Goal: Task Accomplishment & Management: Complete application form

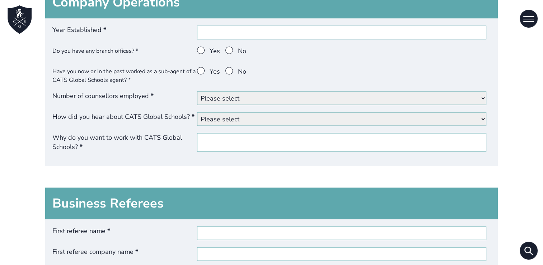
scroll to position [1293, 0]
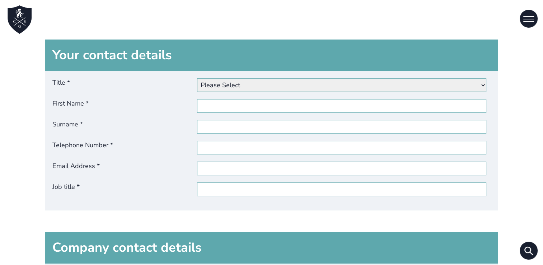
scroll to position [359, 0]
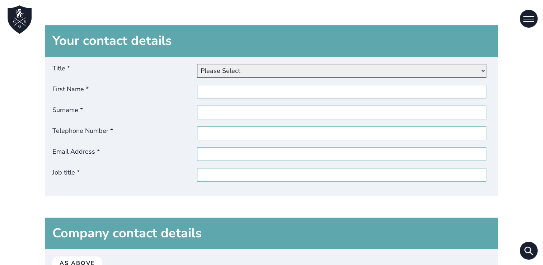
click at [250, 69] on select "Please Select Dr Miss Mr Mrs Ms [PERSON_NAME]" at bounding box center [341, 71] width 289 height 14
select select "Mr"
click at [199, 64] on select "Please Select Dr Miss Mr Mrs Ms [PERSON_NAME]" at bounding box center [341, 71] width 289 height 14
click at [233, 96] on input "First Name *" at bounding box center [341, 92] width 289 height 14
type input "Alberto"
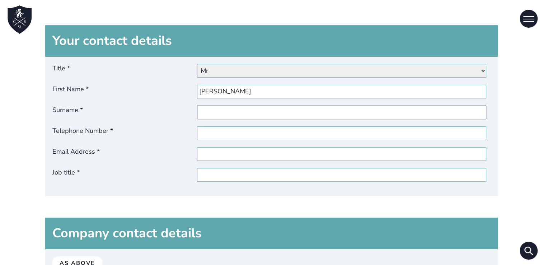
click at [227, 114] on input "Surname *" at bounding box center [341, 113] width 289 height 14
type input "Giuffrida"
click at [226, 140] on div "Title * Please Select Dr Miss Mr Mrs Ms Other First Name * Alberto Surname * Gi…" at bounding box center [271, 126] width 453 height 139
drag, startPoint x: 245, startPoint y: 125, endPoint x: 241, endPoint y: 130, distance: 7.1
click at [245, 125] on div "Title * Please Select Dr Miss Mr Mrs Ms Other First Name * Alberto Surname * Gi…" at bounding box center [271, 126] width 453 height 139
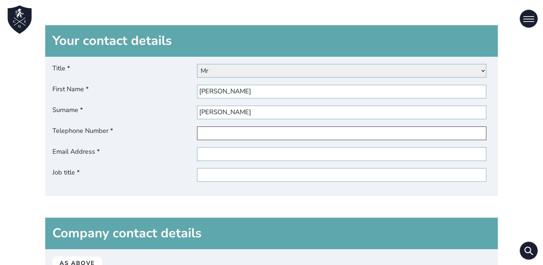
click at [238, 133] on input "Telephone Number *" at bounding box center [341, 133] width 289 height 14
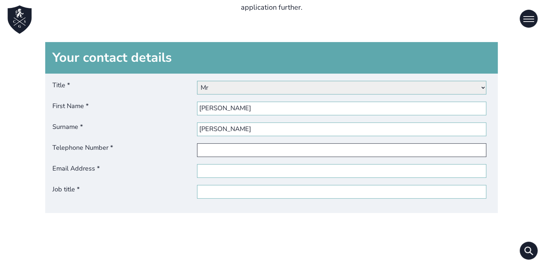
scroll to position [395, 0]
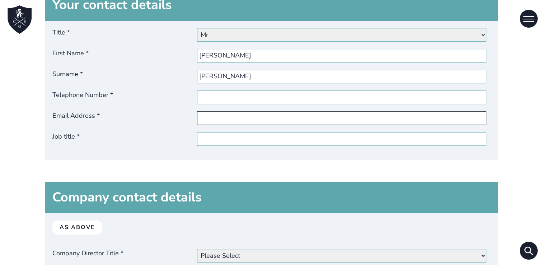
click at [229, 117] on input "Email Address *" at bounding box center [341, 118] width 289 height 14
type input "agiuffrida@ilatravel.it"
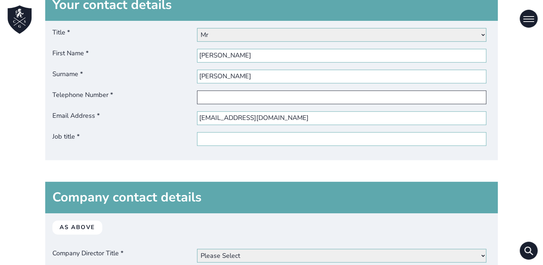
click at [256, 96] on input "Telephone Number *" at bounding box center [341, 97] width 289 height 14
paste input "+39 366 354 5047"
type input "+39 366 354 5047"
click at [246, 140] on input "Job title *" at bounding box center [341, 139] width 289 height 14
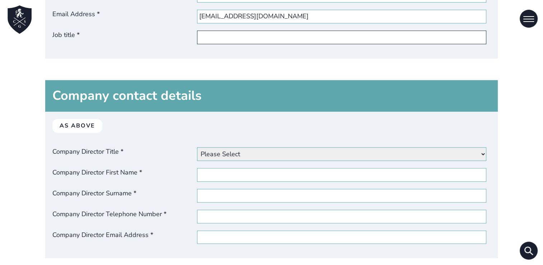
scroll to position [503, 0]
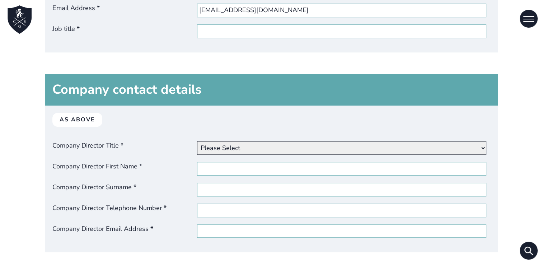
click at [300, 147] on select "Please Select Dr Miss Mr Mrs Ms Other" at bounding box center [341, 148] width 289 height 14
select select "mr"
click at [199, 141] on select "Please Select Dr Miss Mr Mrs Ms Other" at bounding box center [341, 148] width 289 height 14
click at [223, 163] on input "Company Director First Name *" at bounding box center [341, 169] width 289 height 14
type input "Alberto"
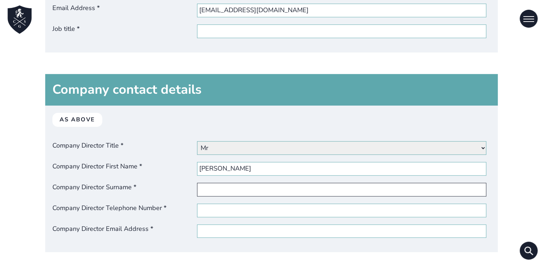
click at [213, 189] on input "Company Director Surname *" at bounding box center [341, 190] width 289 height 14
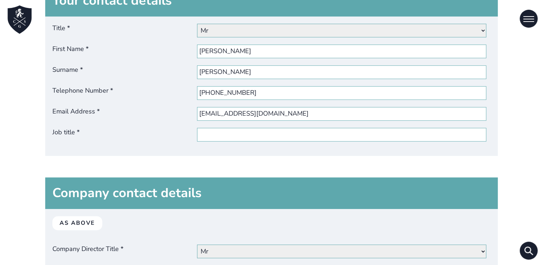
scroll to position [395, 0]
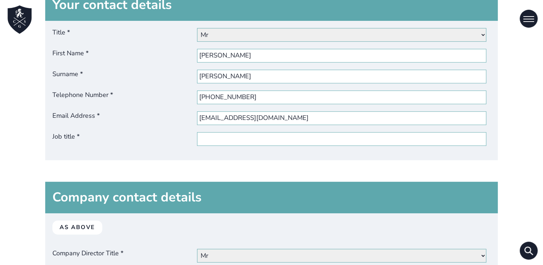
type input "Giuffrida"
click at [249, 98] on input "+39 366 354 5047" at bounding box center [341, 97] width 289 height 14
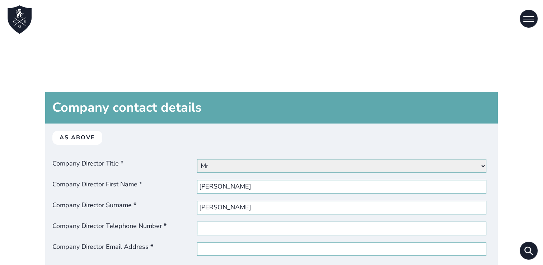
scroll to position [539, 0]
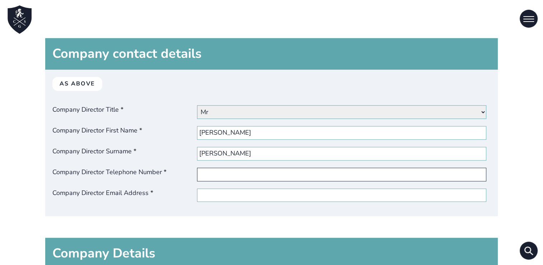
click at [235, 170] on input "Company Director Telephone Number *" at bounding box center [341, 175] width 289 height 14
paste input "+39 366 354 5047"
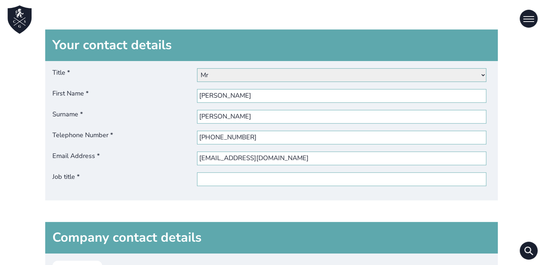
scroll to position [323, 0]
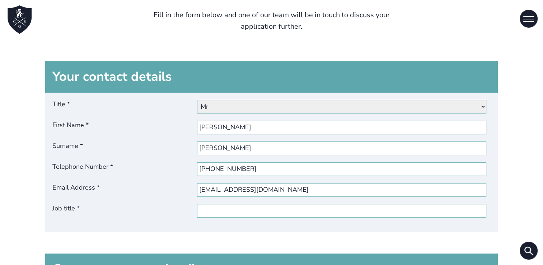
type input "+39 366 354 5047"
click at [246, 190] on input "agiuffrida@ilatravel.it" at bounding box center [341, 190] width 289 height 14
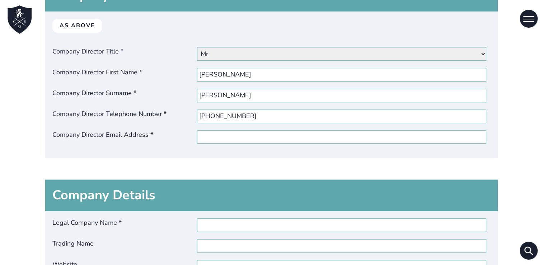
scroll to position [646, 0]
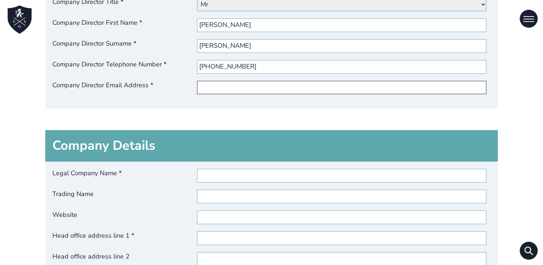
click at [256, 92] on input "Company Director Email Address *" at bounding box center [341, 88] width 289 height 14
paste input "agiuffrida@ilatravel.it"
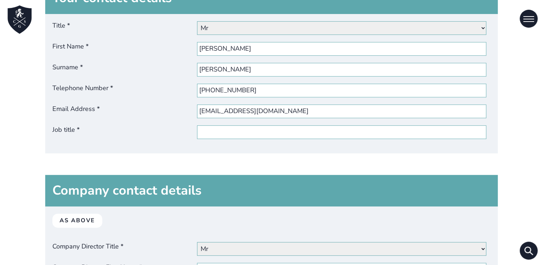
scroll to position [359, 0]
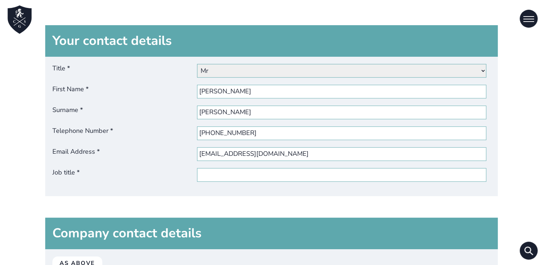
type input "agiuffrida@ilatravel.it"
click at [223, 178] on input "Job title *" at bounding box center [341, 175] width 289 height 14
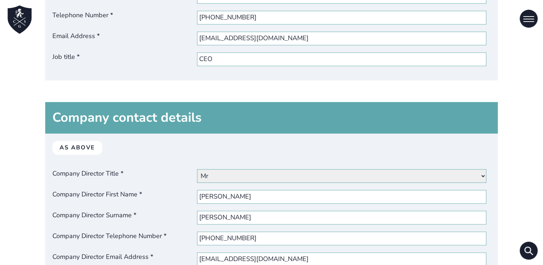
scroll to position [503, 0]
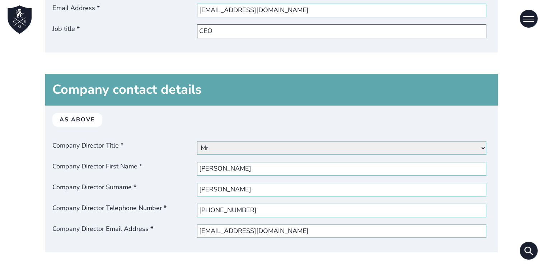
click at [214, 29] on input "CEO" at bounding box center [341, 31] width 289 height 14
paste input "hief Executive Office"
click at [268, 29] on input "Chief Executive Office" at bounding box center [341, 31] width 289 height 14
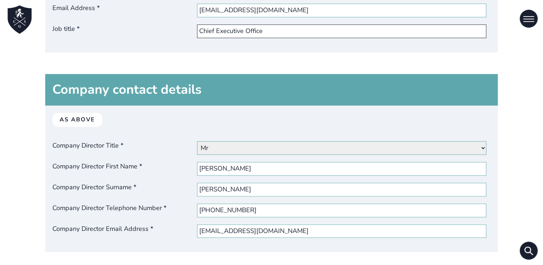
click at [268, 29] on input "Chief Executive Office" at bounding box center [341, 31] width 289 height 14
type input "CEO"
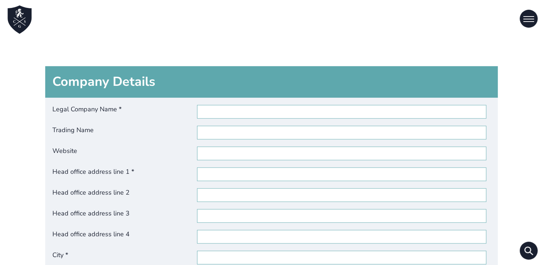
scroll to position [754, 0]
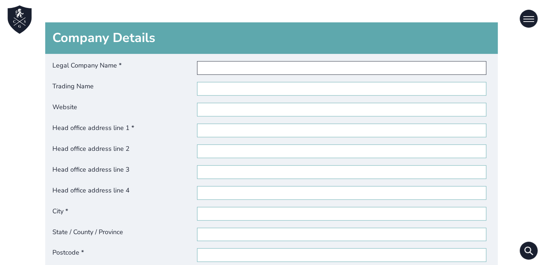
click at [279, 68] on input "Legal Company Name *" at bounding box center [341, 68] width 289 height 14
type input "U"
type input "ILA TRAVEL SRLS"
click at [288, 80] on div "Legal Company Name * ILA TRAVEL SRLS Trading Name Website Head office address l…" at bounding box center [271, 175] width 453 height 243
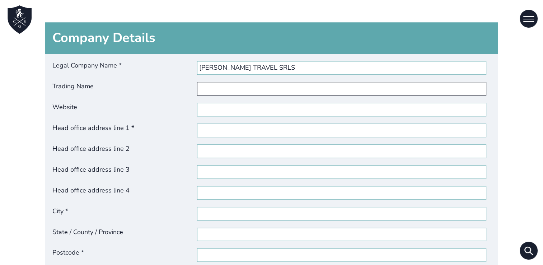
click at [255, 90] on input "Trading Name" at bounding box center [341, 89] width 289 height 14
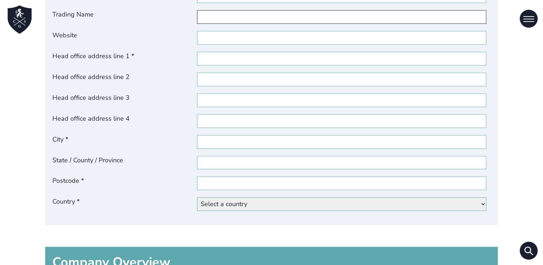
scroll to position [718, 0]
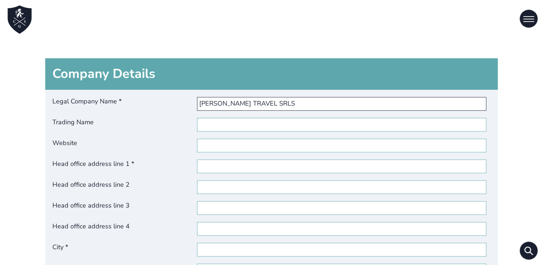
drag, startPoint x: 232, startPoint y: 100, endPoint x: 194, endPoint y: 99, distance: 38.1
click at [194, 99] on label "Legal Company Name * ILA TRAVEL SRLS" at bounding box center [271, 104] width 438 height 14
click at [237, 103] on input "ILA TRAVEL SRLS" at bounding box center [341, 104] width 289 height 14
drag, startPoint x: 233, startPoint y: 103, endPoint x: 201, endPoint y: 99, distance: 32.5
click at [201, 99] on input "ILA TRAVEL SRLS" at bounding box center [341, 104] width 289 height 14
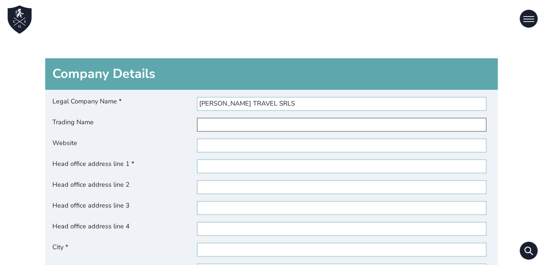
click at [224, 126] on input "Trading Name" at bounding box center [341, 125] width 289 height 14
paste input "ILA TRAVEL"
type input "ILA TRAVEL"
click at [226, 141] on input "Website" at bounding box center [341, 146] width 289 height 14
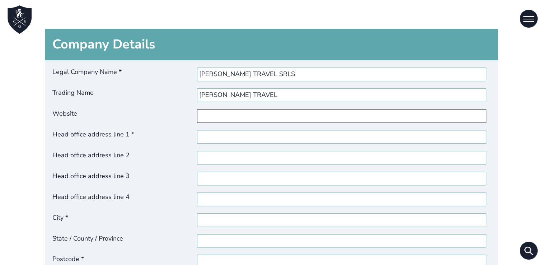
scroll to position [790, 0]
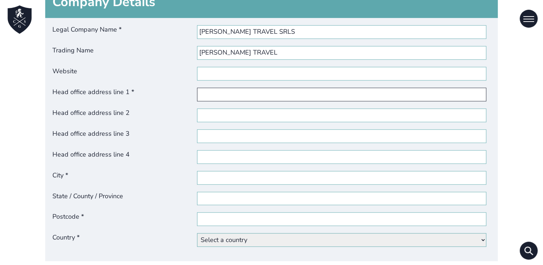
click at [220, 93] on input "Head office address line 1 *" at bounding box center [341, 95] width 289 height 14
type input "CORSO ITALIA 172"
click at [225, 172] on input "City *" at bounding box center [341, 178] width 289 height 14
type input "CATANIA"
click at [230, 197] on input "State / County / Province" at bounding box center [341, 199] width 289 height 14
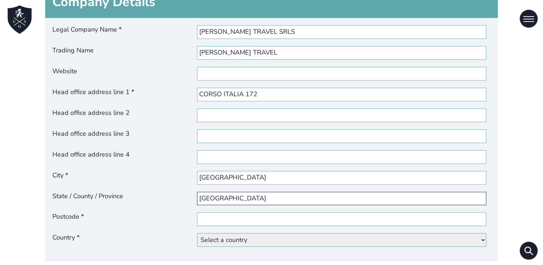
type input "ITALIA"
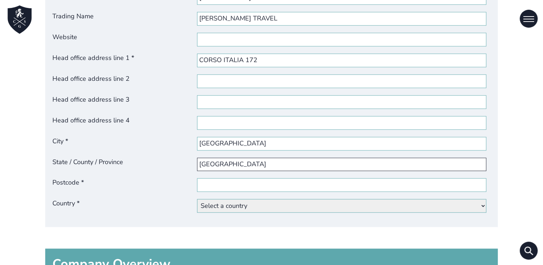
scroll to position [826, 0]
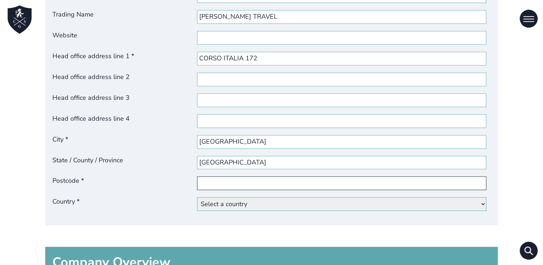
click at [228, 177] on input "Postcode *" at bounding box center [341, 183] width 289 height 14
type input "95129"
click at [259, 203] on select "Select a country Afghanistan Åland Islands Albania Algeria American Samoa Andor…" at bounding box center [341, 204] width 289 height 14
select select "[GEOGRAPHIC_DATA]"
click at [199, 197] on select "Select a country Afghanistan Åland Islands Albania Algeria American Samoa Andor…" at bounding box center [341, 204] width 289 height 14
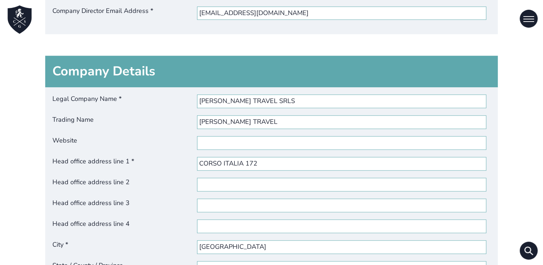
scroll to position [682, 0]
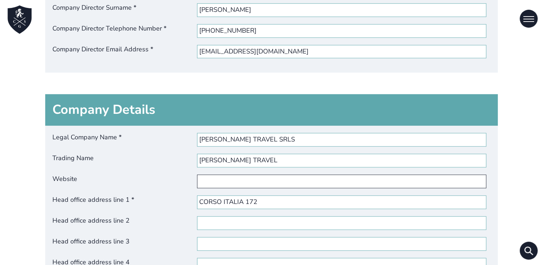
click at [222, 186] on input "Website" at bounding box center [341, 182] width 289 height 14
type input "www.ilatravel.it"
click at [260, 224] on input "Head office address line 2" at bounding box center [341, 223] width 289 height 14
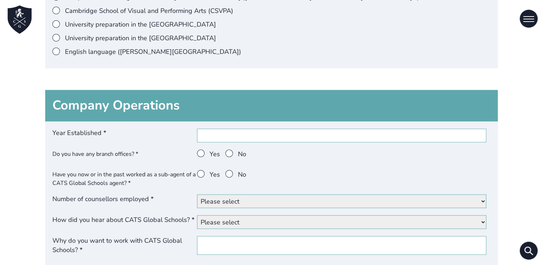
scroll to position [1257, 0]
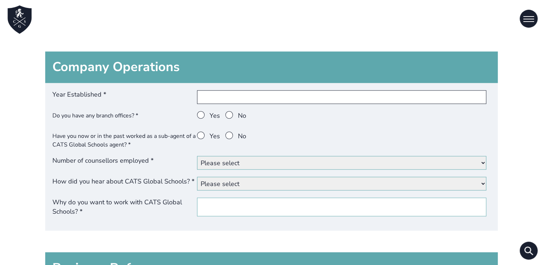
click at [260, 98] on input "Year Established *" at bounding box center [341, 97] width 289 height 14
click at [279, 92] on input "Year Established *" at bounding box center [341, 97] width 289 height 14
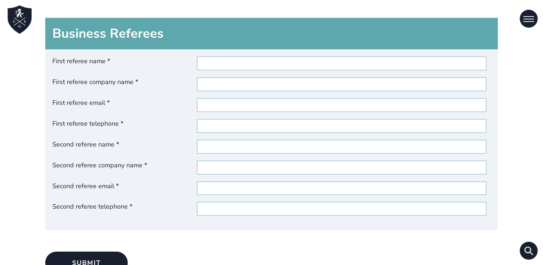
scroll to position [1508, 0]
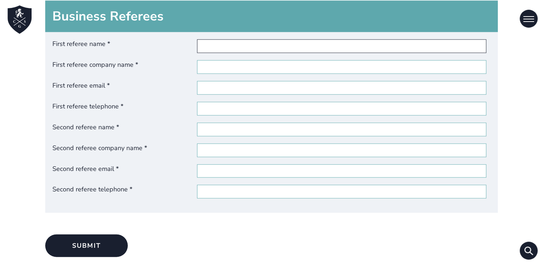
click at [251, 42] on input "First referee name *" at bounding box center [341, 46] width 289 height 14
type input "ALBERTO"
click at [264, 46] on input "ALBERTO" at bounding box center [341, 46] width 289 height 14
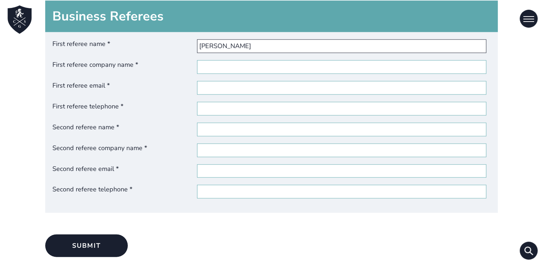
click at [264, 46] on input "ALBERTO" at bounding box center [341, 46] width 289 height 14
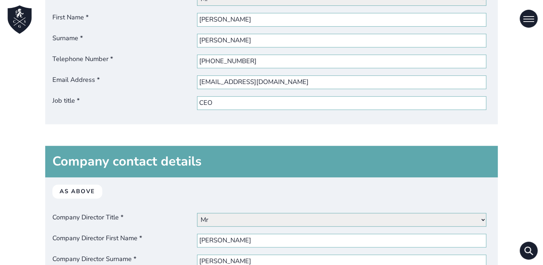
scroll to position [467, 0]
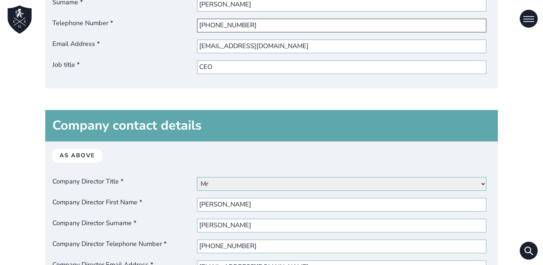
click at [215, 24] on input "+39 366 354 5047" at bounding box center [341, 26] width 289 height 14
click at [215, 25] on input "+39 366 354 5047" at bounding box center [341, 26] width 289 height 14
click at [228, 27] on input "+39366 354 5047" at bounding box center [341, 26] width 289 height 14
click at [237, 23] on input "+39366354 5047" at bounding box center [341, 26] width 289 height 14
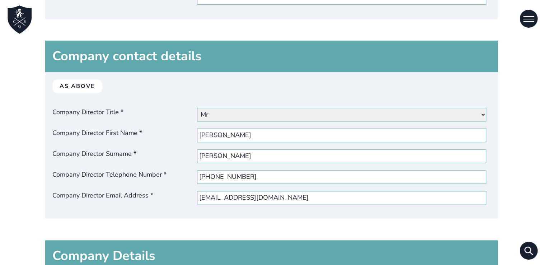
scroll to position [539, 0]
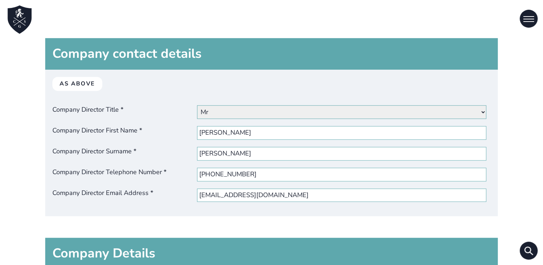
type input "+393663545047"
click at [214, 176] on input "+39 366 354 5047" at bounding box center [341, 175] width 289 height 14
click at [218, 176] on input "+39 366 354 5047" at bounding box center [341, 175] width 289 height 14
click at [217, 175] on input "+39 366 354 5047" at bounding box center [341, 175] width 289 height 14
click at [215, 172] on input "+39 366 354 5047" at bounding box center [341, 175] width 289 height 14
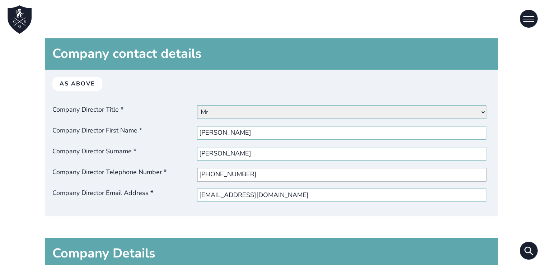
click at [228, 173] on input "+39366 354 5047" at bounding box center [341, 175] width 289 height 14
click at [239, 174] on input "+39366354 5047" at bounding box center [341, 175] width 289 height 14
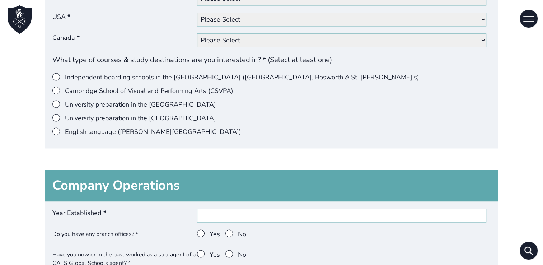
scroll to position [1077, 0]
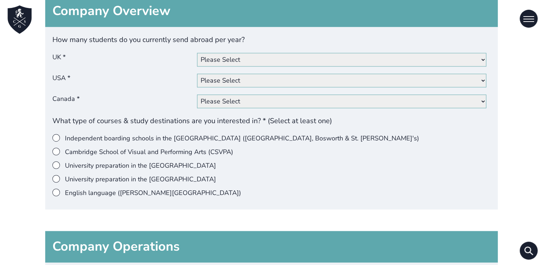
type input "+393663545047"
click at [277, 55] on select "Please Select 0 1 - 10 11 - 20 21 - 50 51 - 100 101+" at bounding box center [341, 60] width 289 height 14
select select "101+"
click at [199, 53] on select "Please Select 0 1 - 10 11 - 20 21 - 50 51 - 100 101+" at bounding box center [341, 60] width 289 height 14
click at [255, 75] on select "Please Select 0 1 - 10 11 - 20 21 - 50 51 - 100 101+" at bounding box center [341, 81] width 289 height 14
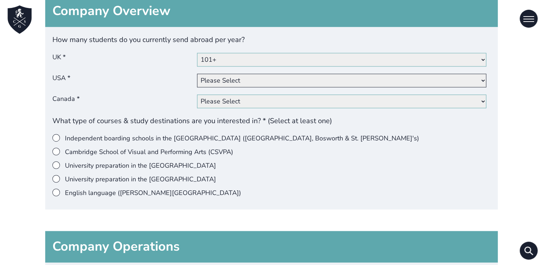
select select "101+"
click at [199, 74] on select "Please Select 0 1 - 10 11 - 20 21 - 50 51 - 100 101+" at bounding box center [341, 81] width 289 height 14
click at [229, 99] on select "Please Select 0 1 - 10 11 - 20 21 - 50 51 - 100 101+" at bounding box center [341, 101] width 289 height 14
select select "51-100"
click at [199, 94] on select "Please Select 0 1 - 10 11 - 20 21 - 50 51 - 100 101+" at bounding box center [341, 101] width 289 height 14
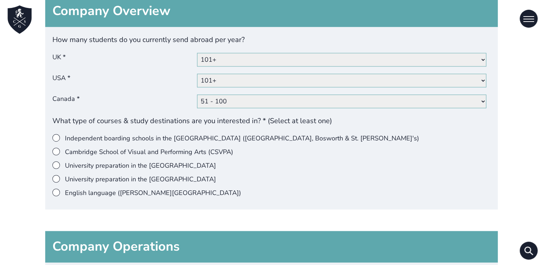
click at [57, 190] on span at bounding box center [56, 193] width 8 height 8
click at [65, 189] on input"] "English language ([PERSON_NAME][GEOGRAPHIC_DATA])" at bounding box center [65, 189] width 0 height 0
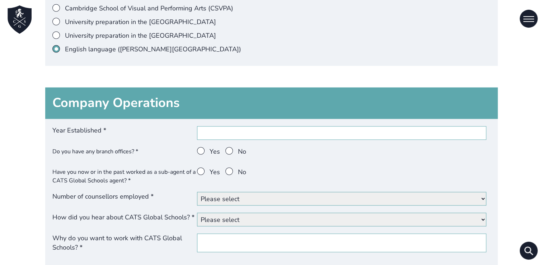
scroll to position [1293, 0]
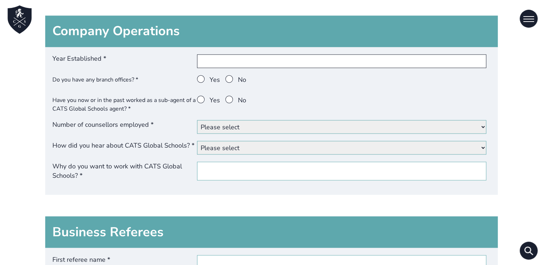
click at [271, 64] on input "Year Established *" at bounding box center [341, 61] width 289 height 14
type input "2019"
click at [204, 77] on span at bounding box center [201, 79] width 8 height 8
click at [210, 75] on input "Yes" at bounding box center [210, 75] width 0 height 0
click at [231, 98] on span at bounding box center [230, 100] width 8 height 8
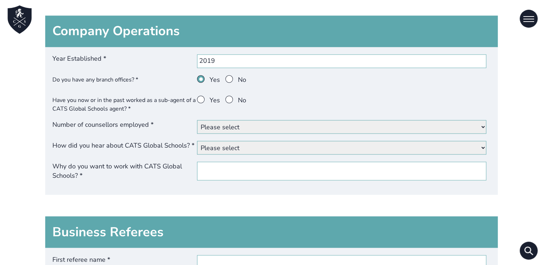
click at [238, 96] on input "No" at bounding box center [238, 96] width 0 height 0
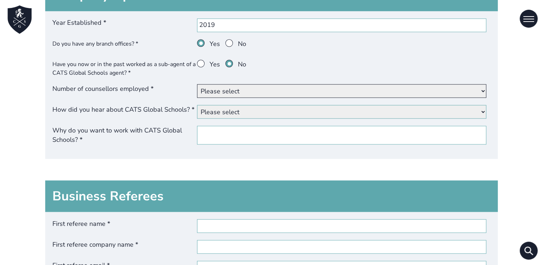
click at [244, 93] on select "Please select < 5 6 - 10 11+" at bounding box center [341, 91] width 289 height 14
click at [247, 89] on select "Please select < 5 6 - 10 11+" at bounding box center [341, 91] width 289 height 14
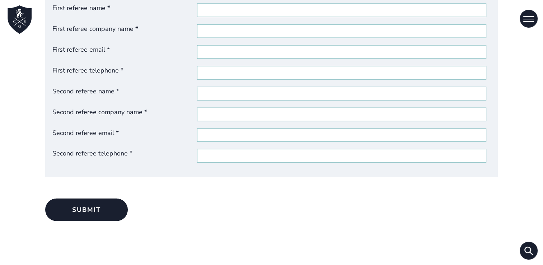
scroll to position [1508, 0]
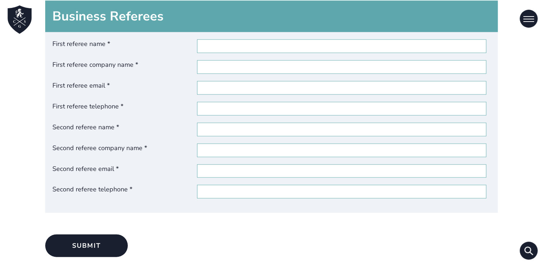
click at [129, 117] on div "First referee name * First referee company name * First referee email * First r…" at bounding box center [271, 122] width 453 height 181
click at [130, 185] on span "Second referee telephone *" at bounding box center [124, 192] width 145 height 14
click at [197, 185] on input "Second referee telephone *" at bounding box center [341, 192] width 289 height 14
click at [131, 187] on span "Second referee telephone *" at bounding box center [124, 192] width 145 height 14
click at [197, 187] on input "Second referee telephone *" at bounding box center [341, 192] width 289 height 14
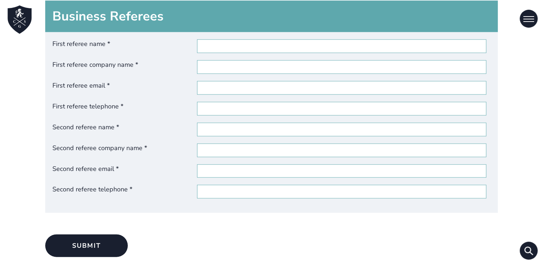
click at [131, 187] on span "Second referee telephone *" at bounding box center [124, 192] width 145 height 14
click at [197, 187] on input "Second referee telephone *" at bounding box center [341, 192] width 289 height 14
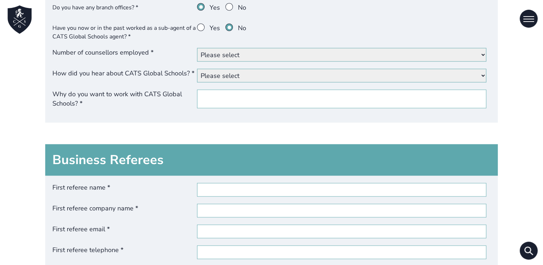
scroll to position [1293, 0]
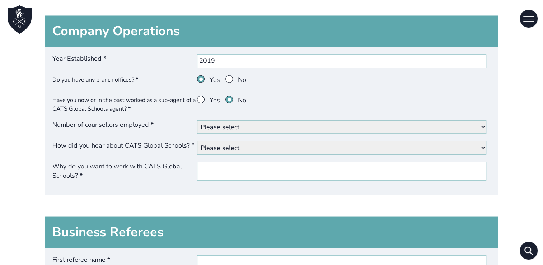
click at [257, 117] on div "Year Established * 2019 Do you have any branch offices? * Yes No Have you now o…" at bounding box center [271, 121] width 453 height 148
click at [254, 123] on select "Please select < 5 6 - 10 11+" at bounding box center [341, 127] width 289 height 14
select select "<5"
click at [199, 120] on select "Please select < 5 6 - 10 11+" at bounding box center [341, 127] width 289 height 14
click at [279, 145] on select "Please select Our website Google Yandex Baidu Other website (please specify) Fr…" at bounding box center [341, 148] width 289 height 14
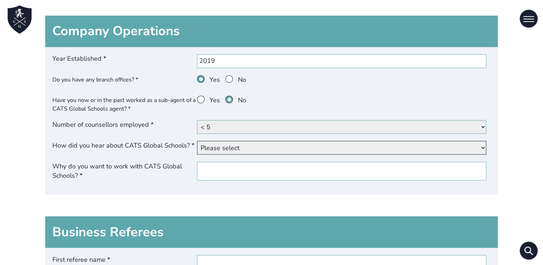
click at [279, 145] on select "Please select Our website Google Yandex Baidu Other website (please specify) Fr…" at bounding box center [341, 148] width 289 height 14
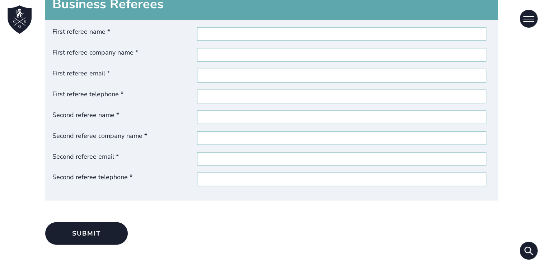
scroll to position [1508, 0]
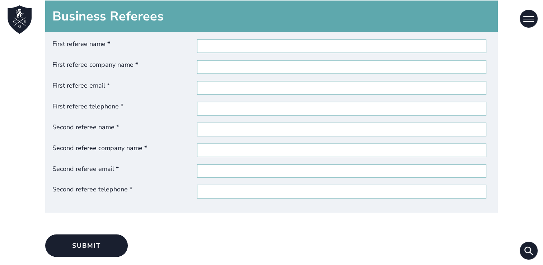
drag, startPoint x: 39, startPoint y: 80, endPoint x: 161, endPoint y: 33, distance: 130.4
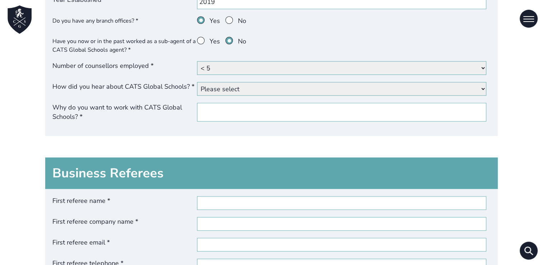
scroll to position [1293, 0]
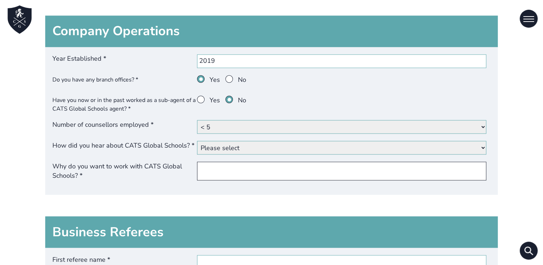
click at [243, 162] on input "Why do you want to work with CATS Global Schools? *" at bounding box center [341, 171] width 289 height 19
click at [246, 145] on select "Please select Our website Google Yandex Baidu Other website (please specify) Fr…" at bounding box center [341, 148] width 289 height 14
click at [228, 145] on select "Please select Our website Google Yandex Baidu Other website (please specify) Fr…" at bounding box center [341, 148] width 289 height 14
click at [199, 141] on select "Please select Our website Google Yandex Baidu Other website (please specify) Fr…" at bounding box center [341, 148] width 289 height 14
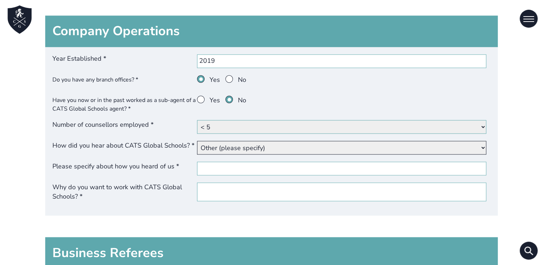
click at [276, 144] on select "Please select Our website Google Yandex Baidu Other website (please specify) Fr…" at bounding box center [341, 148] width 289 height 14
select select "Brochure / leaflet"
click at [199, 141] on select "Please select Our website Google Yandex Baidu Other website (please specify) Fr…" at bounding box center [341, 148] width 289 height 14
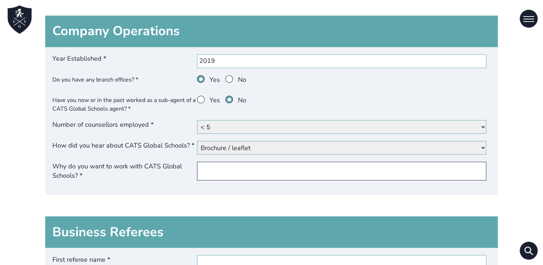
click at [233, 164] on input "Why do you want to work with CATS Global Schools? *" at bounding box center [341, 171] width 289 height 19
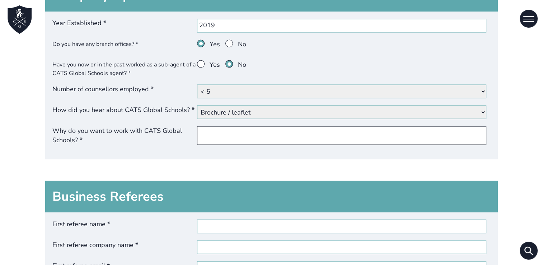
scroll to position [1329, 0]
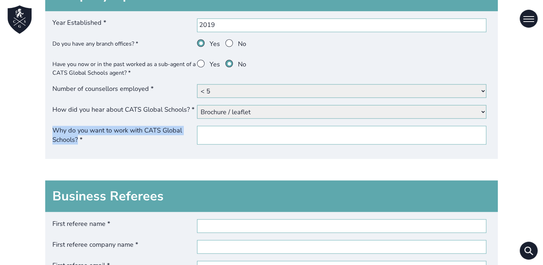
drag, startPoint x: 78, startPoint y: 139, endPoint x: 51, endPoint y: 125, distance: 30.8
click at [51, 125] on div "Year Established * 2019 Do you have any branch offices? * Yes No Have you now o…" at bounding box center [271, 85] width 453 height 148
copy span "Why do you want to work with CATS Global Schools?"
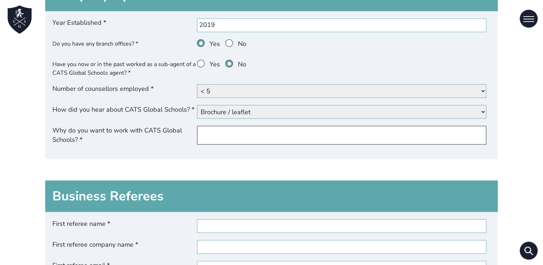
click at [257, 134] on input "Why do you want to work with CATS Global Schools? *" at bounding box center [341, 135] width 289 height 19
paste input "We want to work with CATS Global Schools to offer our students high-quality int…"
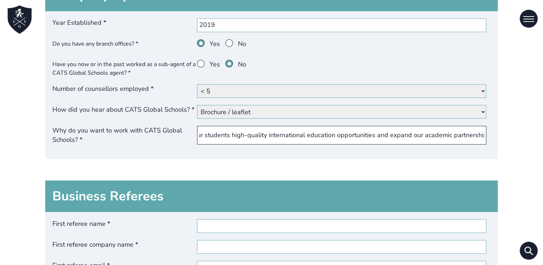
scroll to position [0, 0]
drag, startPoint x: 204, startPoint y: 132, endPoint x: 83, endPoint y: 134, distance: 121.8
click at [79, 134] on label "Why do you want to work with CATS Global Schools? * We want to work with CATS G…" at bounding box center [271, 135] width 438 height 19
click at [298, 133] on input "We want to work with CATS Global Schools to offer our students high-quality int…" at bounding box center [341, 135] width 289 height 19
drag, startPoint x: 461, startPoint y: 149, endPoint x: -1, endPoint y: 106, distance: 464.1
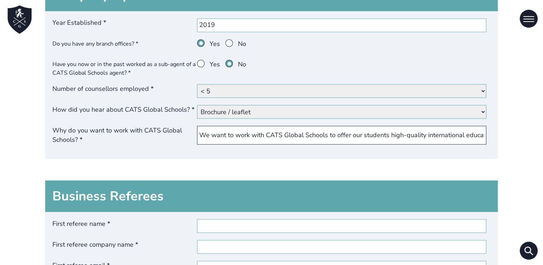
click at [266, 150] on div "Year Established * 2019 Do you have any branch offices? * Yes No Have you now o…" at bounding box center [271, 85] width 453 height 148
click at [281, 131] on input "We want to work with CATS Global Schools to offer our students high-quality int…" at bounding box center [341, 135] width 289 height 19
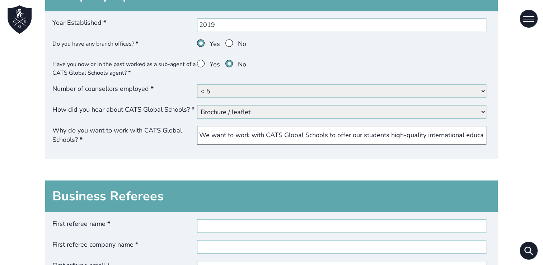
click at [281, 131] on input "We want to work with CATS Global Schools to offer our students high-quality int…" at bounding box center [341, 135] width 289 height 19
click at [431, 131] on input "We want to work with CATS Global Schools to offer our students high-quality int…" at bounding box center [341, 135] width 289 height 19
drag, startPoint x: 398, startPoint y: 133, endPoint x: 620, endPoint y: 130, distance: 221.6
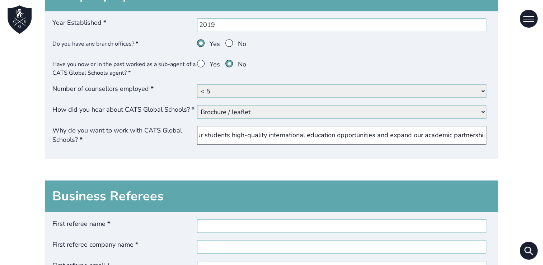
click at [391, 129] on input "We want to work with CATS Global Schools to offer our students high-quality int…" at bounding box center [341, 135] width 289 height 19
drag, startPoint x: 379, startPoint y: 131, endPoint x: 663, endPoint y: 131, distance: 283.3
type input "We want to work with CATS Global Schools to offer our students high-quality int…"
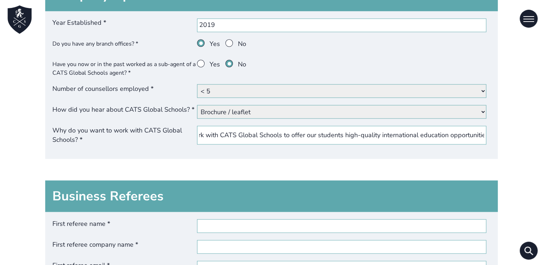
scroll to position [0, 0]
click at [479, 127] on input "We want to work with CATS Global Schools to offer our students high-quality int…" at bounding box center [341, 135] width 289 height 19
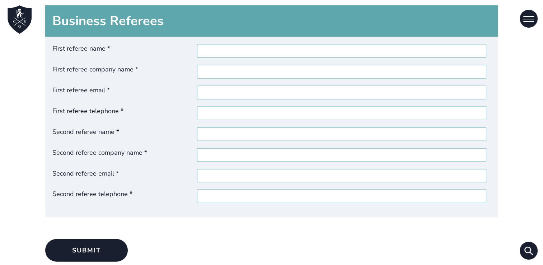
scroll to position [1508, 0]
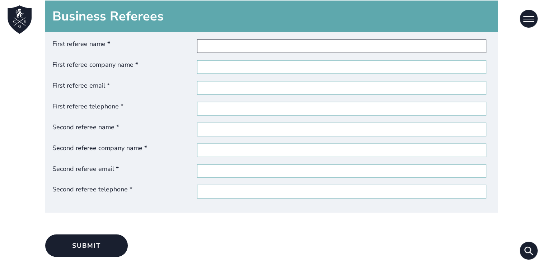
click at [227, 41] on input "First referee name *" at bounding box center [341, 46] width 289 height 14
click at [269, 45] on input "First referee name *" at bounding box center [341, 46] width 289 height 14
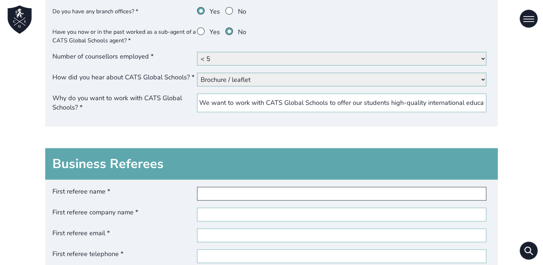
scroll to position [1400, 0]
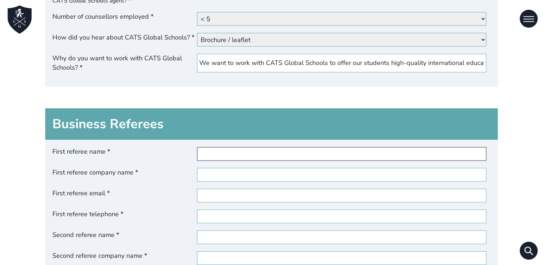
click at [233, 153] on input "First referee name *" at bounding box center [341, 154] width 289 height 14
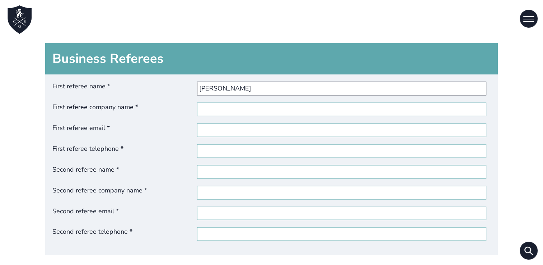
scroll to position [1472, 0]
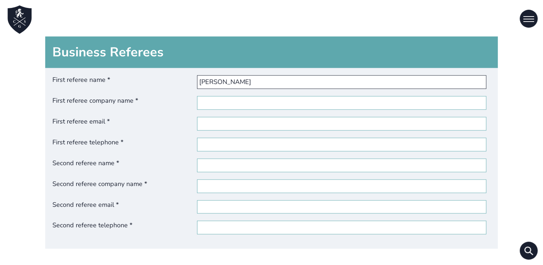
type input "IRENE LUCHINI"
click at [234, 91] on div "First referee name * IRENE LUCHINI First referee company name * First referee e…" at bounding box center [271, 158] width 453 height 181
click at [236, 98] on input "First referee company name *" at bounding box center [341, 103] width 289 height 14
paste input "ESE - European School of English"
type input "ESE - European School of English"
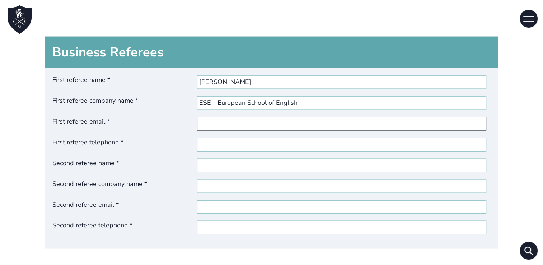
click at [235, 124] on input "First referee email *" at bounding box center [341, 124] width 289 height 14
click at [215, 124] on input "First referee email *" at bounding box center [341, 124] width 289 height 14
paste input "resdept@ese-edu.com"
type input "resdept@ese-edu.com"
click at [215, 139] on input "First referee telephone *" at bounding box center [341, 145] width 289 height 14
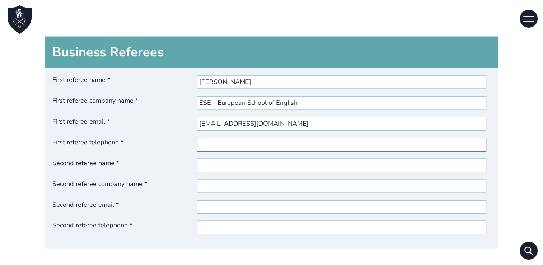
click at [250, 141] on input "First referee telephone *" at bounding box center [341, 145] width 289 height 14
paste input "(+356) 21373789"
type input "(+356) 21373789"
click at [239, 117] on input "resdept@ese-edu.com" at bounding box center [341, 124] width 289 height 14
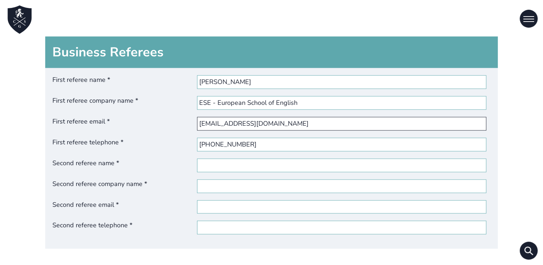
click at [239, 117] on input "resdept@ese-edu.com" at bounding box center [341, 124] width 289 height 14
paste input "irene.luchini"
type input "irene.luchini@ese-edu.com"
click at [237, 162] on input "Second referee name *" at bounding box center [341, 166] width 289 height 14
click at [235, 159] on input "Second referee name *" at bounding box center [341, 166] width 289 height 14
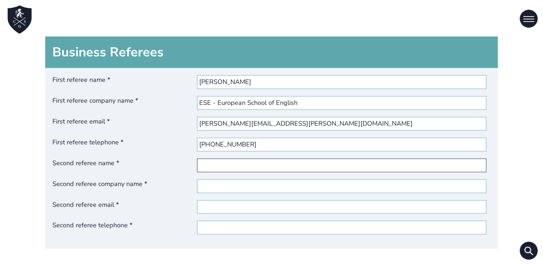
paste input "Aoife Govern"
type input "Aoife Govern"
click at [215, 180] on input "Second referee company name *" at bounding box center [341, 187] width 289 height 14
click at [237, 183] on input "APOLLO LANGUAGE CENTRE" at bounding box center [341, 187] width 289 height 14
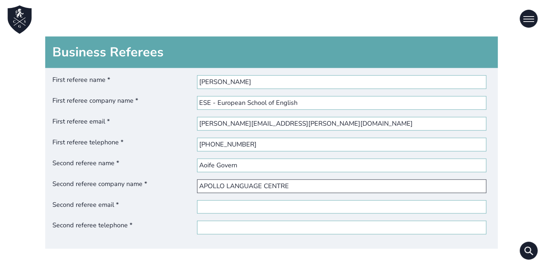
click at [237, 183] on input "APOLLO LANGUAGE CENTRE" at bounding box center [341, 187] width 289 height 14
type input "APOLLO LANGUAGE CENTRE"
click at [286, 201] on input "Second referee email *" at bounding box center [341, 207] width 289 height 14
paste input "aoife@apollolanguagecentre.com"
type input "aoife@apollolanguagecentre.com"
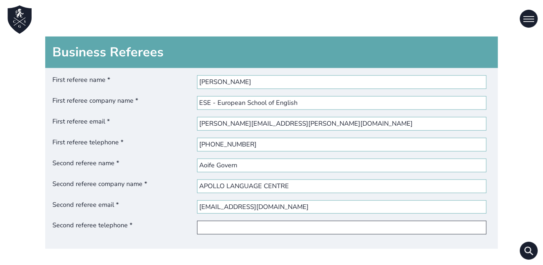
click at [229, 231] on input "Second referee telephone *" at bounding box center [341, 228] width 289 height 14
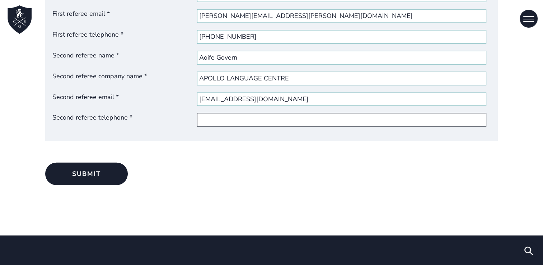
click at [257, 117] on input "Second referee telephone *" at bounding box center [341, 120] width 289 height 14
paste input "+353 86 1719178"
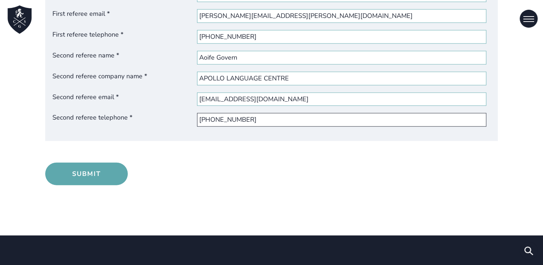
type input "+353 86 1719178"
click at [78, 170] on button "Submit" at bounding box center [86, 174] width 83 height 23
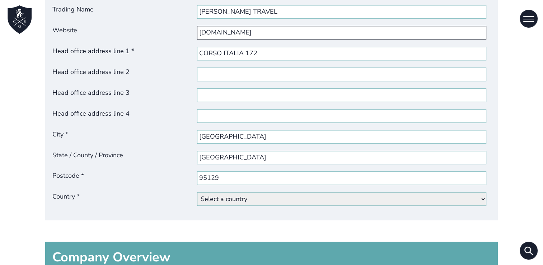
scroll to position [819, 0]
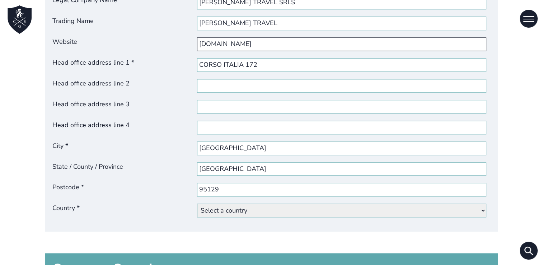
click at [239, 40] on input "www.ilatravel.it" at bounding box center [341, 44] width 289 height 14
paste input "url"
drag, startPoint x: 221, startPoint y: 7, endPoint x: 236, endPoint y: 18, distance: 18.2
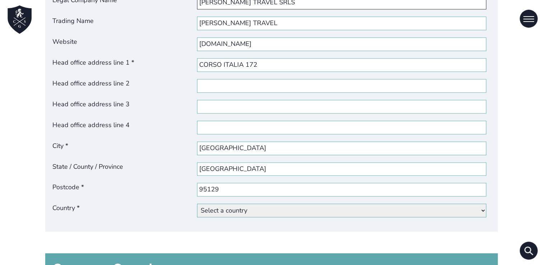
click at [236, 18] on div "Legal Company Name * ILA TRAVEL SRLS Trading Name ILA TRAVEL Website www.ilatra…" at bounding box center [271, 110] width 453 height 243
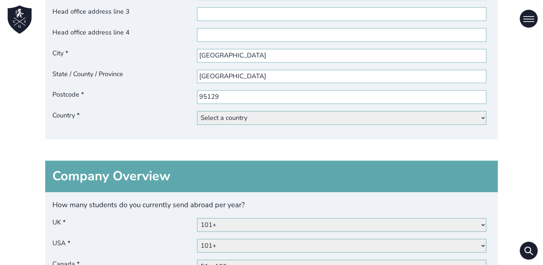
scroll to position [963, 0]
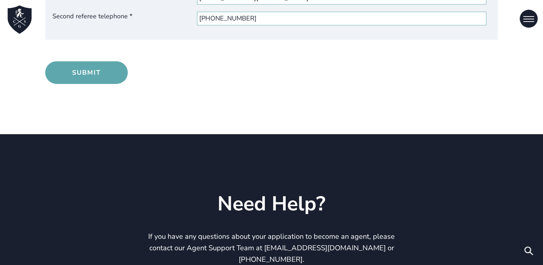
click at [105, 74] on button "Submit" at bounding box center [86, 72] width 83 height 23
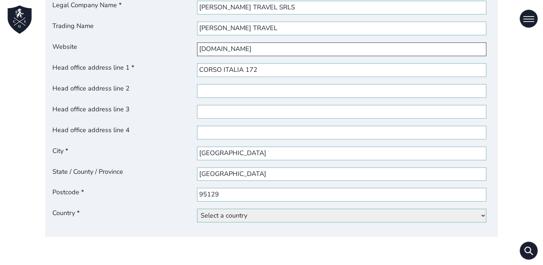
scroll to position [784, 0]
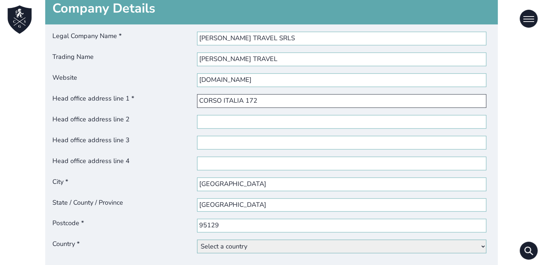
click at [336, 96] on input "CORSO ITALIA 172" at bounding box center [341, 101] width 289 height 14
click at [256, 77] on input "www.ilatravel.it" at bounding box center [341, 80] width 289 height 14
click at [201, 78] on input "www.ilatravel.it" at bounding box center [341, 80] width 289 height 14
click at [240, 74] on input "https://www.ilatravel.it" at bounding box center [341, 80] width 289 height 14
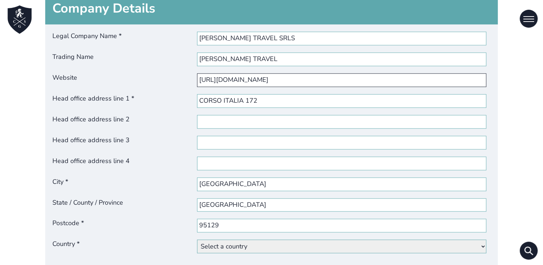
click at [240, 74] on input "https://www.ilatravel.it" at bounding box center [341, 80] width 289 height 14
type input "https://www.ilatravel.it"
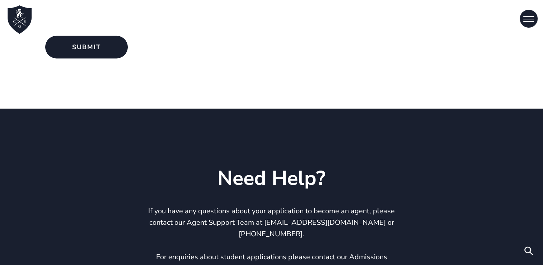
scroll to position [1645, 0]
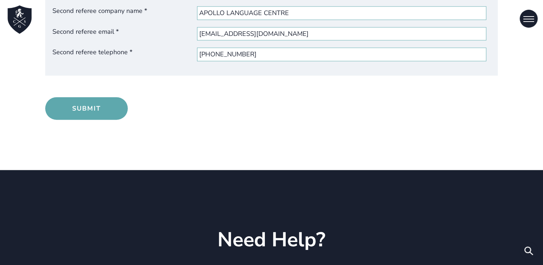
click at [83, 103] on button "Submit" at bounding box center [86, 108] width 83 height 23
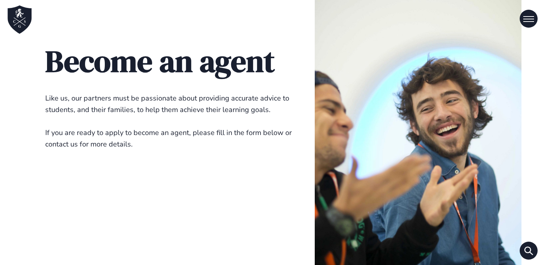
select select "[GEOGRAPHIC_DATA]"
select select "101+"
select select "51-100"
select select "<5"
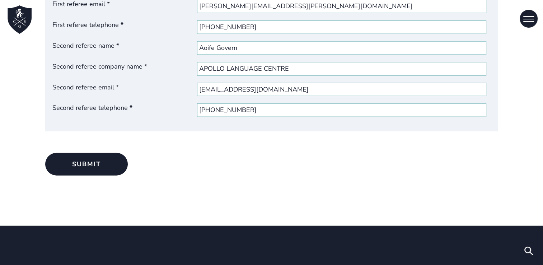
scroll to position [1573, 0]
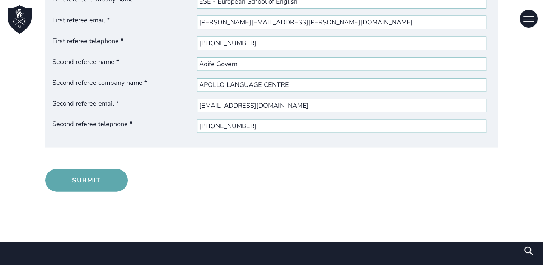
click at [101, 178] on button "Submit" at bounding box center [86, 180] width 83 height 23
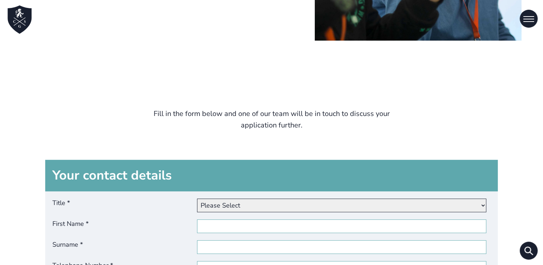
scroll to position [218, 0]
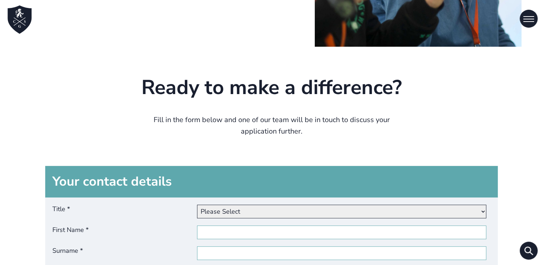
click at [254, 212] on select "Please Select Dr Miss Mr Mrs Ms Other" at bounding box center [341, 212] width 289 height 14
select select "Mr"
click at [199, 205] on select "Please Select Dr Miss Mr Mrs Ms Other" at bounding box center [341, 212] width 289 height 14
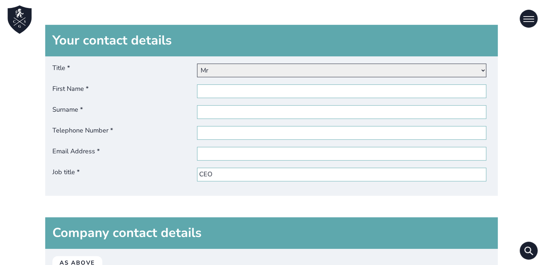
scroll to position [362, 0]
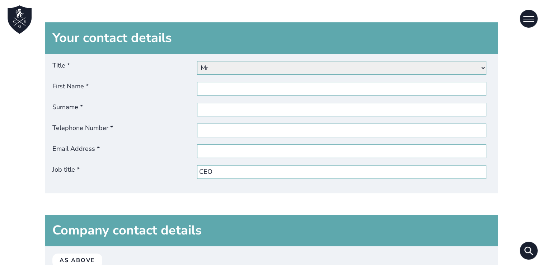
click at [233, 96] on div "Title * Please Select Dr Miss Mr Mrs Ms Other First Name * Surname * Telephone …" at bounding box center [271, 123] width 453 height 139
click at [234, 83] on input "First Name *" at bounding box center [341, 89] width 289 height 14
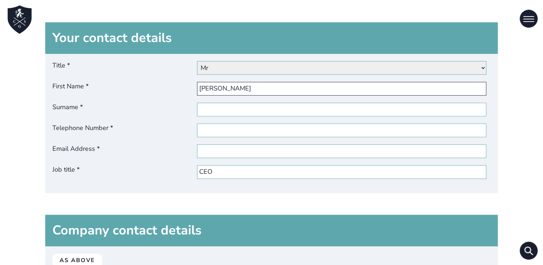
type input "ALBERTO"
drag, startPoint x: 149, startPoint y: 107, endPoint x: 204, endPoint y: 114, distance: 55.4
click at [149, 108] on span "Surname *" at bounding box center [124, 110] width 145 height 14
click at [197, 108] on input "Surname *" at bounding box center [341, 110] width 289 height 14
type input "GIUFFRID"
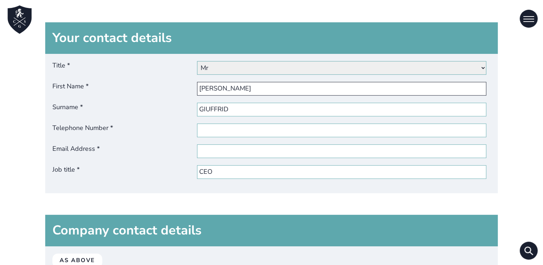
click at [338, 83] on input "ALBERTO" at bounding box center [341, 89] width 289 height 14
click at [209, 127] on input "Telephone Number *" at bounding box center [341, 131] width 289 height 14
type input "+393663545047"
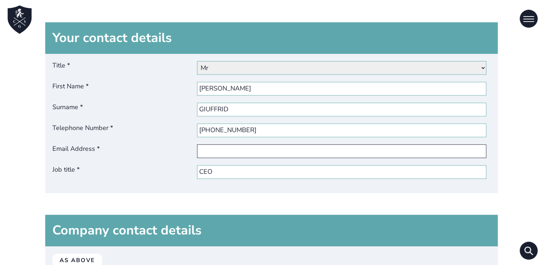
type input "agiuffrida@ilatravel.it"
type input "Alberto"
type input "Giuffrida"
type input "agiuffrida@ilatravel.it"
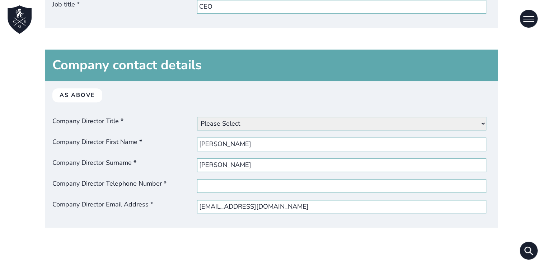
scroll to position [541, 0]
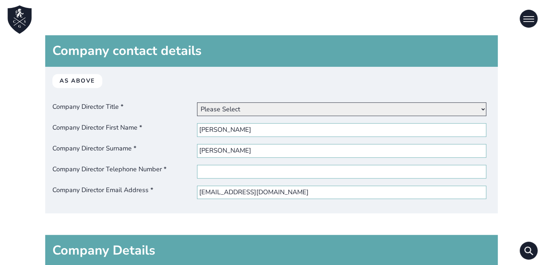
click at [259, 106] on select "Please Select Dr Miss Mr Mrs Ms Other" at bounding box center [341, 109] width 289 height 14
select select "mr"
click at [199, 102] on select "Please Select Dr Miss Mr Mrs Ms Other" at bounding box center [341, 109] width 289 height 14
click at [254, 162] on div "As above Company Director Title * Please Select Dr Miss Mr Mrs Ms Other Company…" at bounding box center [271, 140] width 453 height 147
click at [250, 173] on input "Company Director Telephone Number *" at bounding box center [341, 172] width 289 height 14
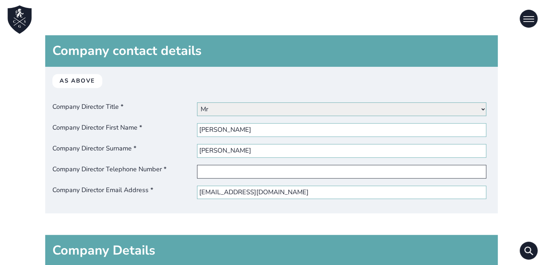
type input "+393663545047"
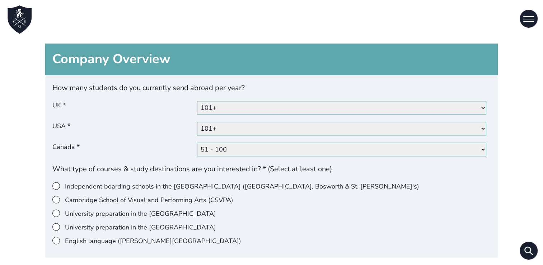
scroll to position [1044, 0]
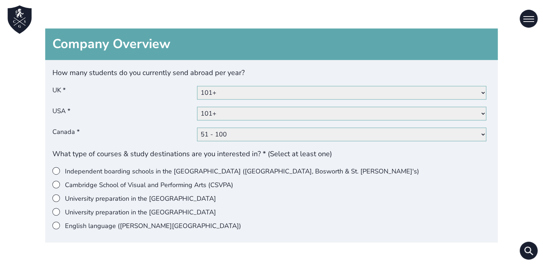
click at [75, 224] on label "English language ([PERSON_NAME][GEOGRAPHIC_DATA])" at bounding box center [268, 226] width 433 height 9
click at [65, 222] on input"] "English language ([PERSON_NAME][GEOGRAPHIC_DATA])" at bounding box center [65, 222] width 0 height 0
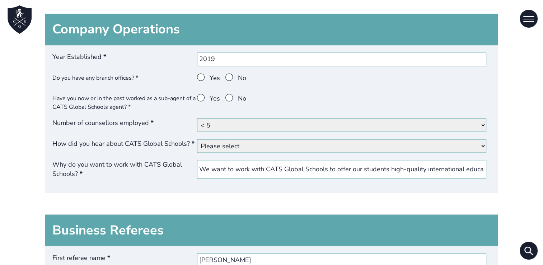
scroll to position [1296, 0]
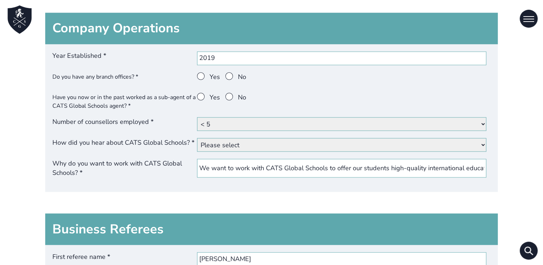
click at [204, 74] on span at bounding box center [201, 76] width 8 height 8
click at [210, 72] on input "Yes" at bounding box center [210, 72] width 0 height 0
click at [227, 94] on span at bounding box center [230, 97] width 8 height 8
click at [238, 93] on input "No" at bounding box center [238, 93] width 0 height 0
click at [291, 146] on select "Please select Our website Google Yandex Baidu Other website (please specify) Fr…" at bounding box center [341, 145] width 289 height 14
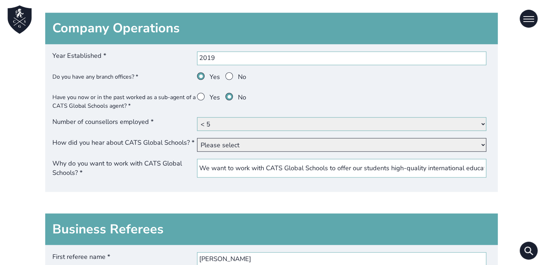
select select "Family / Relative"
click at [199, 138] on select "Please select Our website Google Yandex Baidu Other website (please specify) Fr…" at bounding box center [341, 145] width 289 height 14
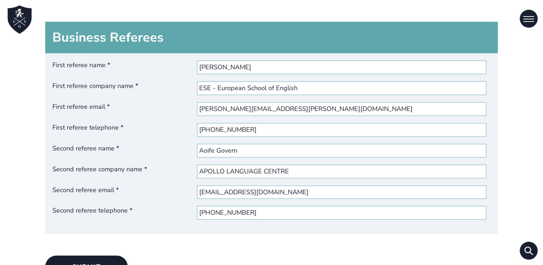
scroll to position [1547, 0]
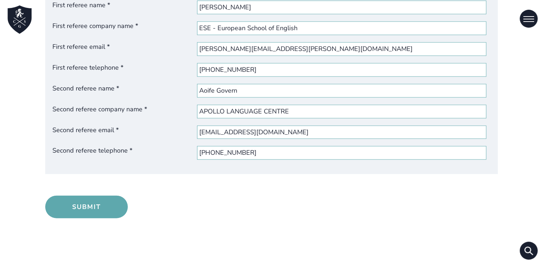
click at [99, 200] on button "Submit" at bounding box center [86, 207] width 83 height 23
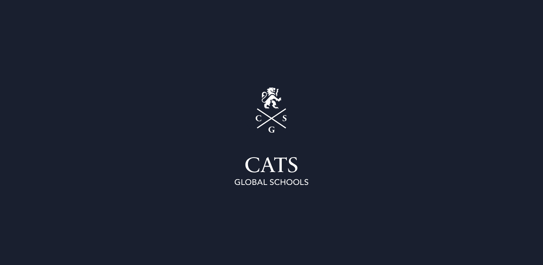
select select "[GEOGRAPHIC_DATA]"
select select "101+"
select select "51-100"
select select "<5"
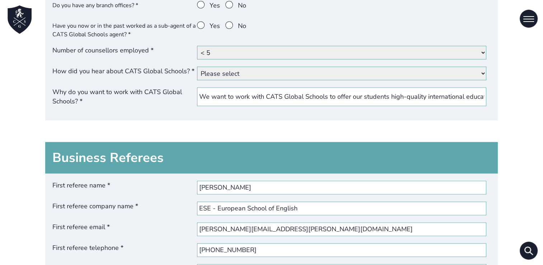
click at [282, 114] on div "Year Established * 2019 Do you have any branch offices? * Yes No Have you now o…" at bounding box center [271, 47] width 453 height 148
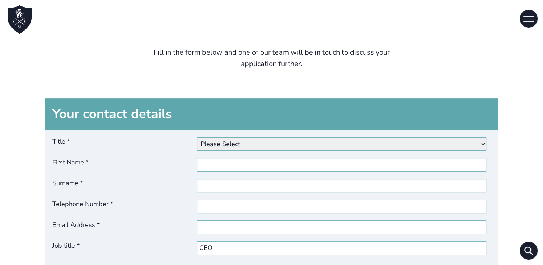
scroll to position [323, 0]
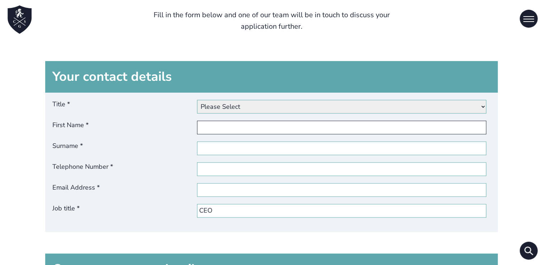
click at [238, 126] on input "First Name *" at bounding box center [341, 128] width 289 height 14
type input "[PERSON_NAME]"
type input "GIUFFRID"
type input "+393663545047"
type input "agiuffrida@ilatravel.it"
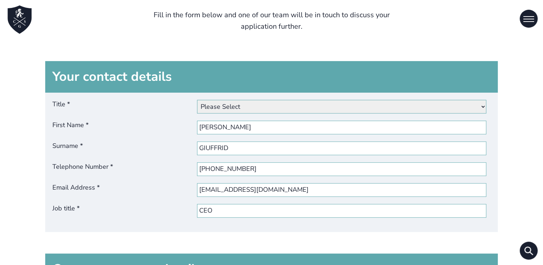
type input "Alberto"
type input "Giuffrida"
type input "agiuffrida@ilatravel.it"
click at [246, 125] on input "ALBERTO" at bounding box center [341, 128] width 289 height 14
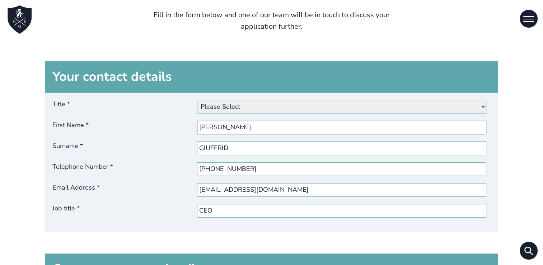
click at [246, 125] on input "ALBERTO" at bounding box center [341, 128] width 289 height 14
click at [390, 113] on select "Please Select Dr Miss Mr Mrs Ms Other" at bounding box center [341, 107] width 289 height 14
click at [316, 70] on h3 "Your contact details" at bounding box center [271, 77] width 453 height 32
click at [248, 139] on div "Title * Please Select Dr Miss Mr Mrs Ms Other First Name * ALBERTO Surname * GI…" at bounding box center [271, 162] width 453 height 139
click at [249, 148] on input "GIUFFRID" at bounding box center [341, 148] width 289 height 14
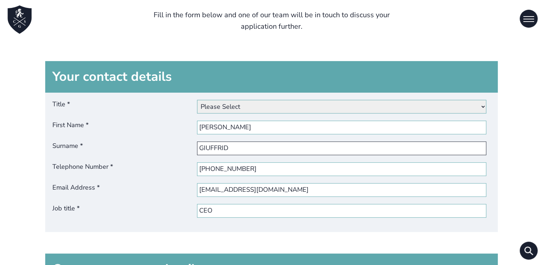
click at [249, 148] on input "GIUFFRID" at bounding box center [341, 148] width 289 height 14
click at [301, 165] on input "+393663545047" at bounding box center [341, 169] width 289 height 14
click at [266, 187] on input "agiuffrida@ilatravel.it" at bounding box center [341, 190] width 289 height 14
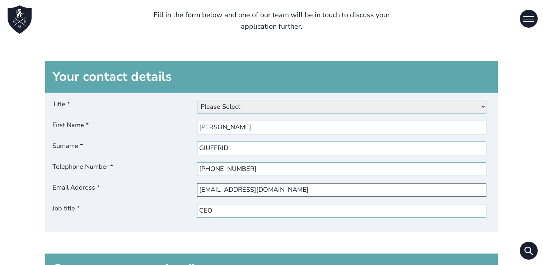
click at [266, 187] on input "agiuffrida@ilatravel.it" at bounding box center [341, 190] width 289 height 14
click at [257, 209] on input "CEO" at bounding box center [341, 211] width 289 height 14
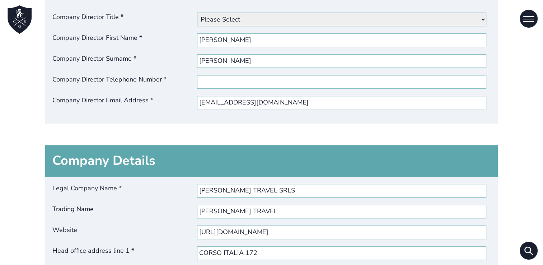
scroll to position [610, 0]
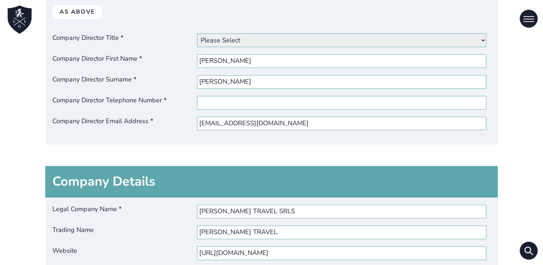
drag, startPoint x: 251, startPoint y: 52, endPoint x: 250, endPoint y: 59, distance: 6.6
click at [251, 52] on div "As above Company Director Title * Please Select Dr Miss Mr Mrs Ms Other Company…" at bounding box center [271, 71] width 453 height 147
click at [250, 62] on input "Alberto" at bounding box center [341, 61] width 289 height 14
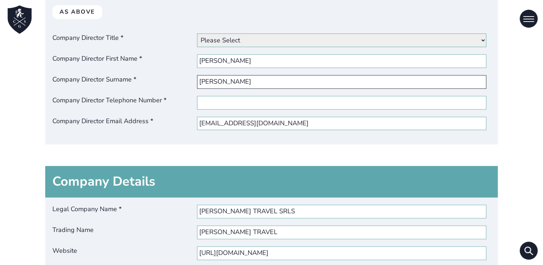
click at [268, 80] on input "Giuffrida" at bounding box center [341, 82] width 289 height 14
click at [234, 107] on input "Company Director Telephone Number *" at bounding box center [341, 103] width 289 height 14
type input "+393663545047"
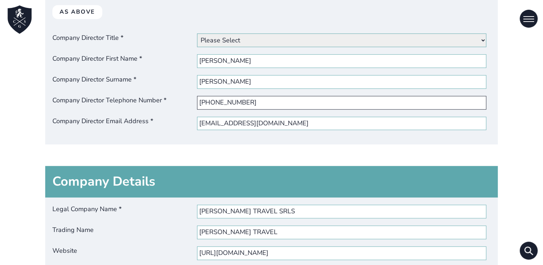
click at [233, 104] on input "+393663545047" at bounding box center [341, 103] width 289 height 14
click at [281, 124] on input "agiuffrida@ilatravel.it" at bounding box center [341, 124] width 289 height 14
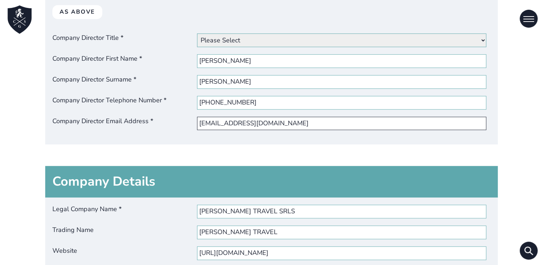
click at [281, 124] on input "agiuffrida@ilatravel.it" at bounding box center [341, 124] width 289 height 14
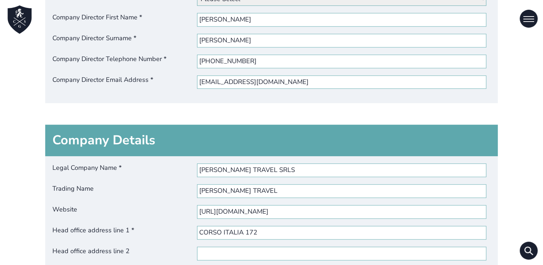
scroll to position [682, 0]
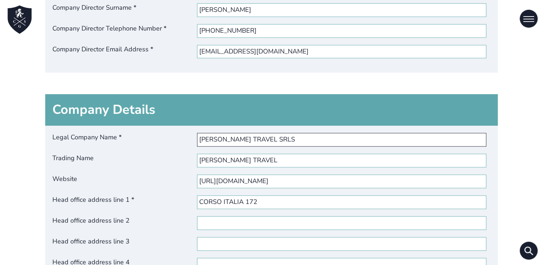
click at [259, 138] on input "ILA TRAVEL SRLS" at bounding box center [341, 140] width 289 height 14
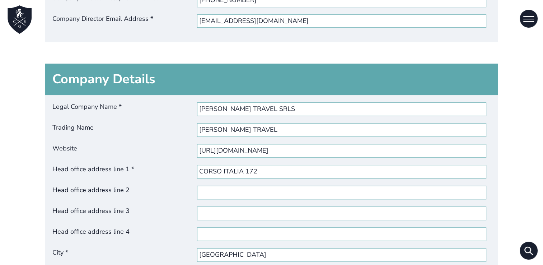
scroll to position [754, 0]
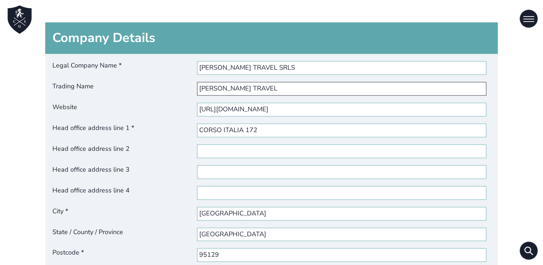
click at [232, 88] on input "ILA TRAVEL" at bounding box center [341, 89] width 289 height 14
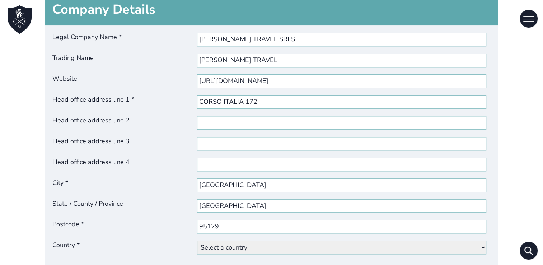
scroll to position [826, 0]
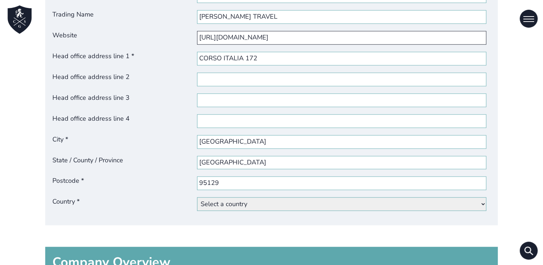
drag, startPoint x: 238, startPoint y: 29, endPoint x: 237, endPoint y: 36, distance: 6.6
click at [238, 31] on input "https://www.ilatravel.it" at bounding box center [341, 38] width 289 height 14
click at [237, 36] on input "https://www.ilatravel.it" at bounding box center [341, 38] width 289 height 14
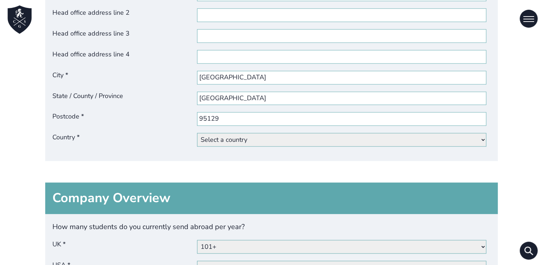
scroll to position [862, 0]
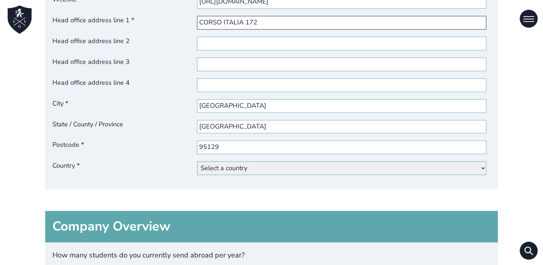
click at [246, 18] on input "CORSO ITALIA 172" at bounding box center [341, 23] width 289 height 14
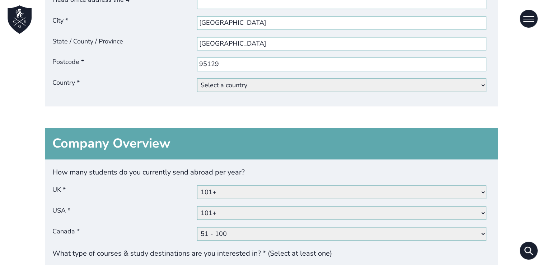
scroll to position [934, 0]
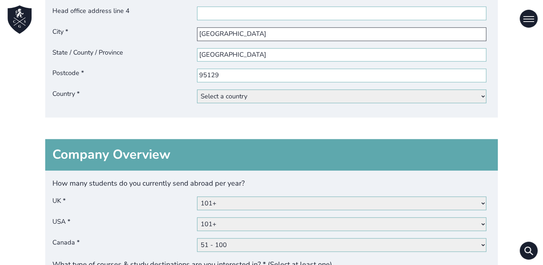
click at [257, 28] on input "CATANIA" at bounding box center [341, 34] width 289 height 14
click at [215, 52] on input "ITALIA" at bounding box center [341, 55] width 289 height 14
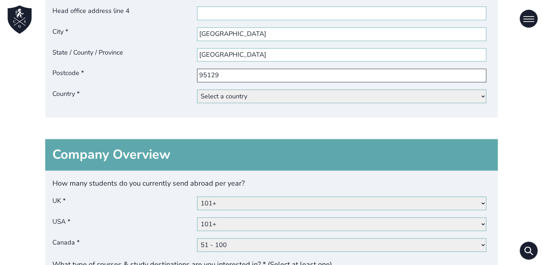
click at [232, 69] on input "95129" at bounding box center [341, 76] width 289 height 14
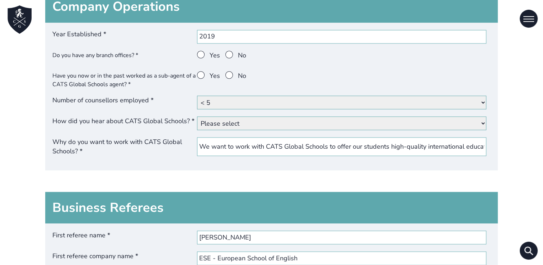
scroll to position [1329, 0]
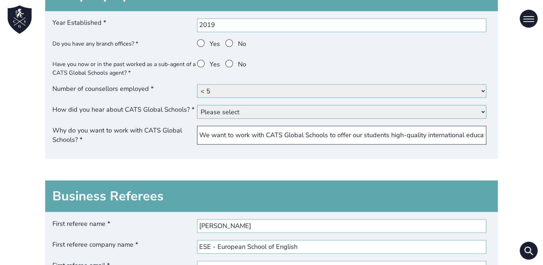
click at [251, 130] on input "We want to work with CATS Global Schools to offer our students high-quality int…" at bounding box center [341, 135] width 289 height 19
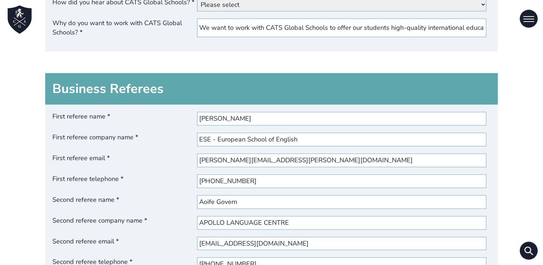
scroll to position [1436, 0]
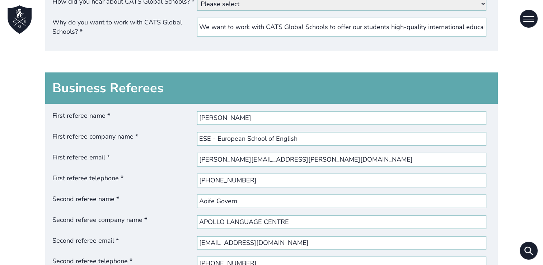
click at [228, 124] on div "First referee name * IRENE LUCHINI First referee company name * ESE - European …" at bounding box center [271, 194] width 453 height 181
click at [228, 120] on div "First referee name * IRENE LUCHINI First referee company name * ESE - European …" at bounding box center [271, 194] width 453 height 181
click at [228, 113] on input "IRENE LUCHINI" at bounding box center [341, 118] width 289 height 14
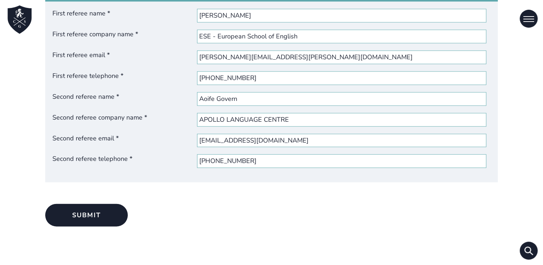
scroll to position [1544, 0]
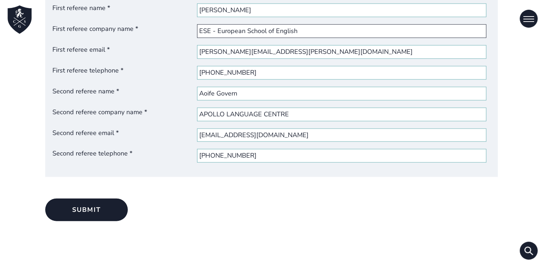
click at [254, 32] on input "ESE - European School of English" at bounding box center [341, 31] width 289 height 14
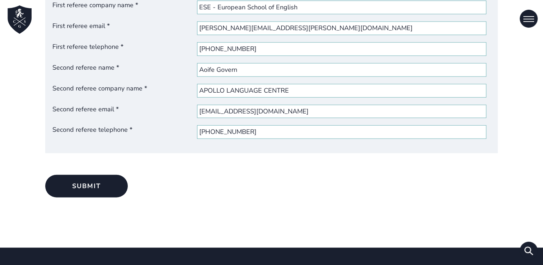
scroll to position [1580, 0]
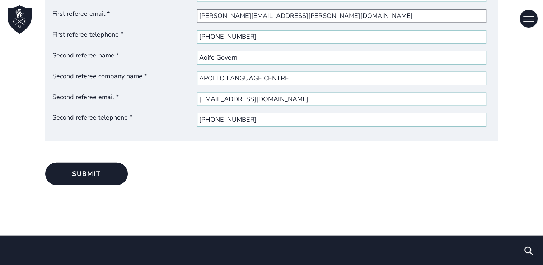
click at [243, 12] on input "irene.luchini@ese-edu.com" at bounding box center [341, 16] width 289 height 14
click at [243, 36] on input "(+356) 21373789" at bounding box center [341, 37] width 289 height 14
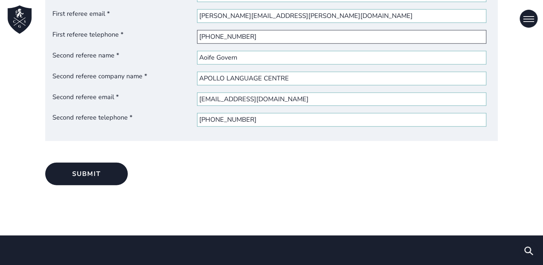
click at [243, 36] on input "(+356) 21373789" at bounding box center [341, 37] width 289 height 14
click at [238, 54] on input "Aoife Govern" at bounding box center [341, 58] width 289 height 14
click at [238, 77] on input "APOLLO LANGUAGE CENTRE" at bounding box center [341, 79] width 289 height 14
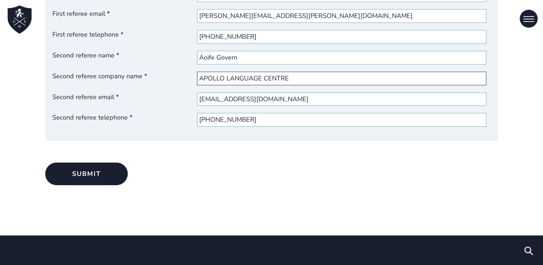
click at [238, 77] on input "APOLLO LANGUAGE CENTRE" at bounding box center [341, 79] width 289 height 14
click at [220, 98] on input "aoife@apollolanguagecentre.com" at bounding box center [341, 100] width 289 height 14
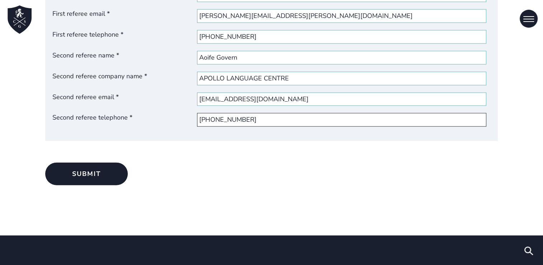
click at [244, 116] on input "+353 86 1719178" at bounding box center [341, 120] width 289 height 14
